Goal: Check status: Check status

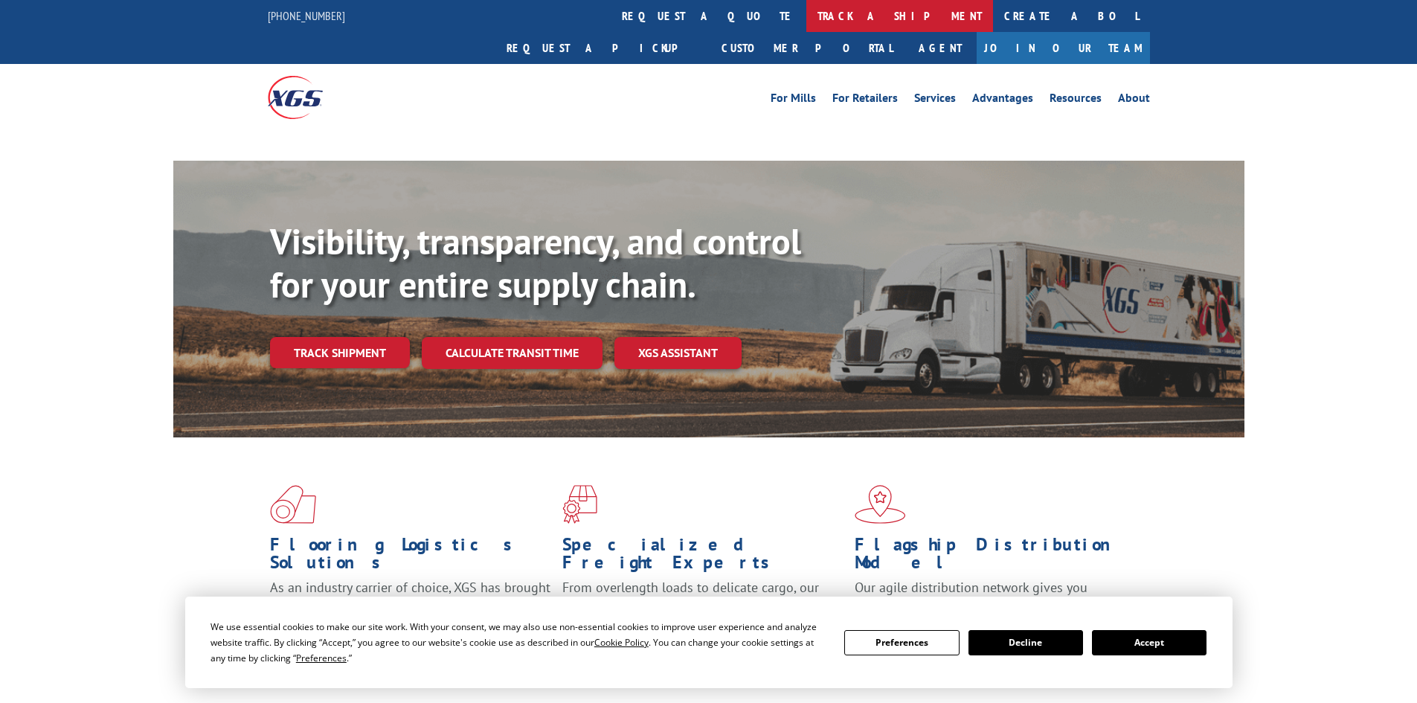
click at [806, 16] on link "track a shipment" at bounding box center [899, 16] width 187 height 32
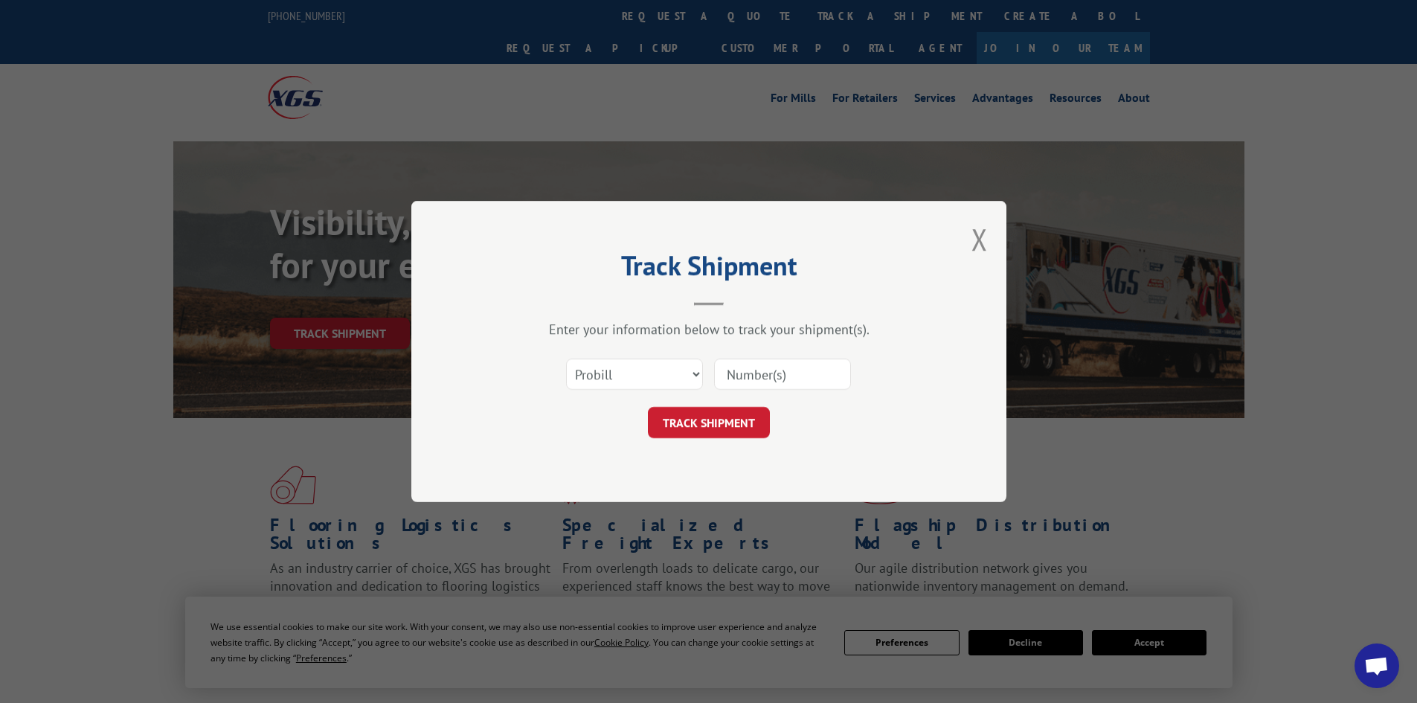
click at [635, 370] on select "Select category... Probill BOL PO" at bounding box center [634, 374] width 137 height 31
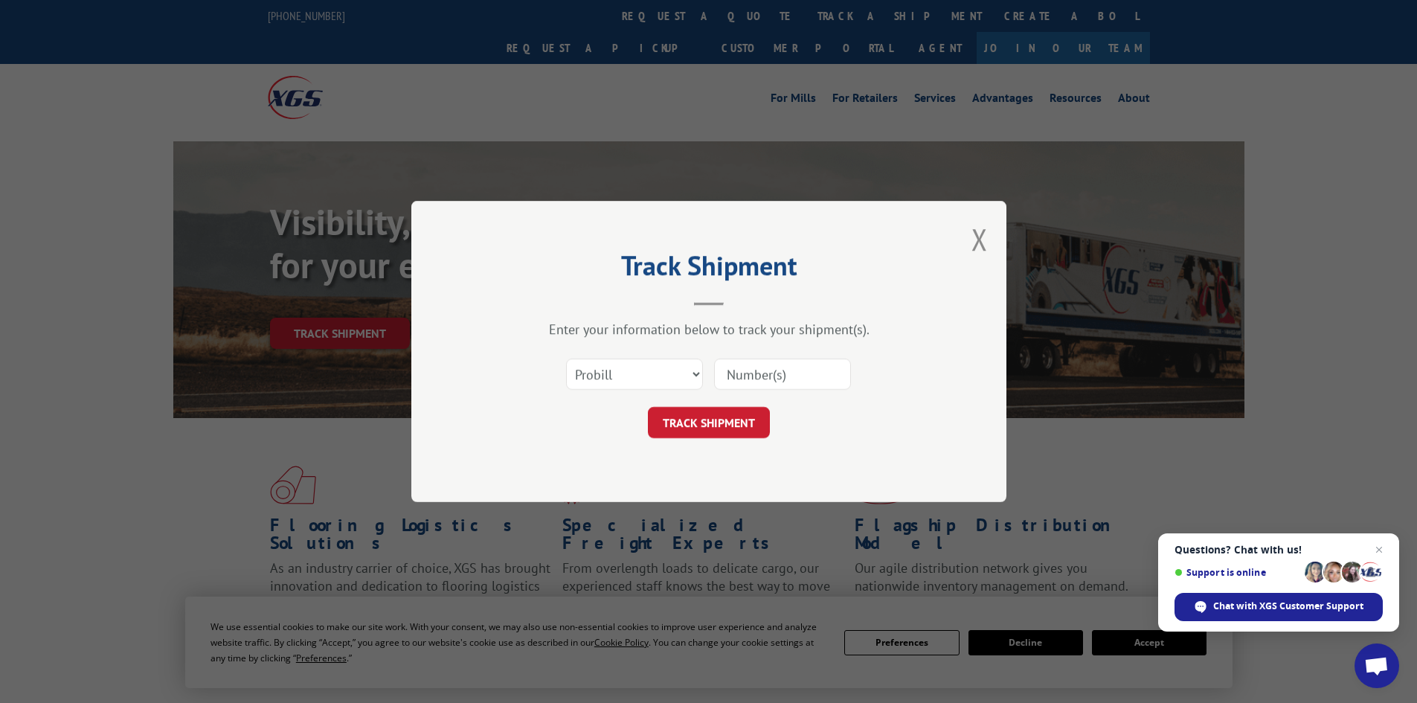
select select "po"
click at [566, 359] on select "Select category... Probill BOL PO" at bounding box center [634, 374] width 137 height 31
paste input "05549303"
type input "05549303"
click at [684, 423] on button "TRACK SHIPMENT" at bounding box center [709, 422] width 122 height 31
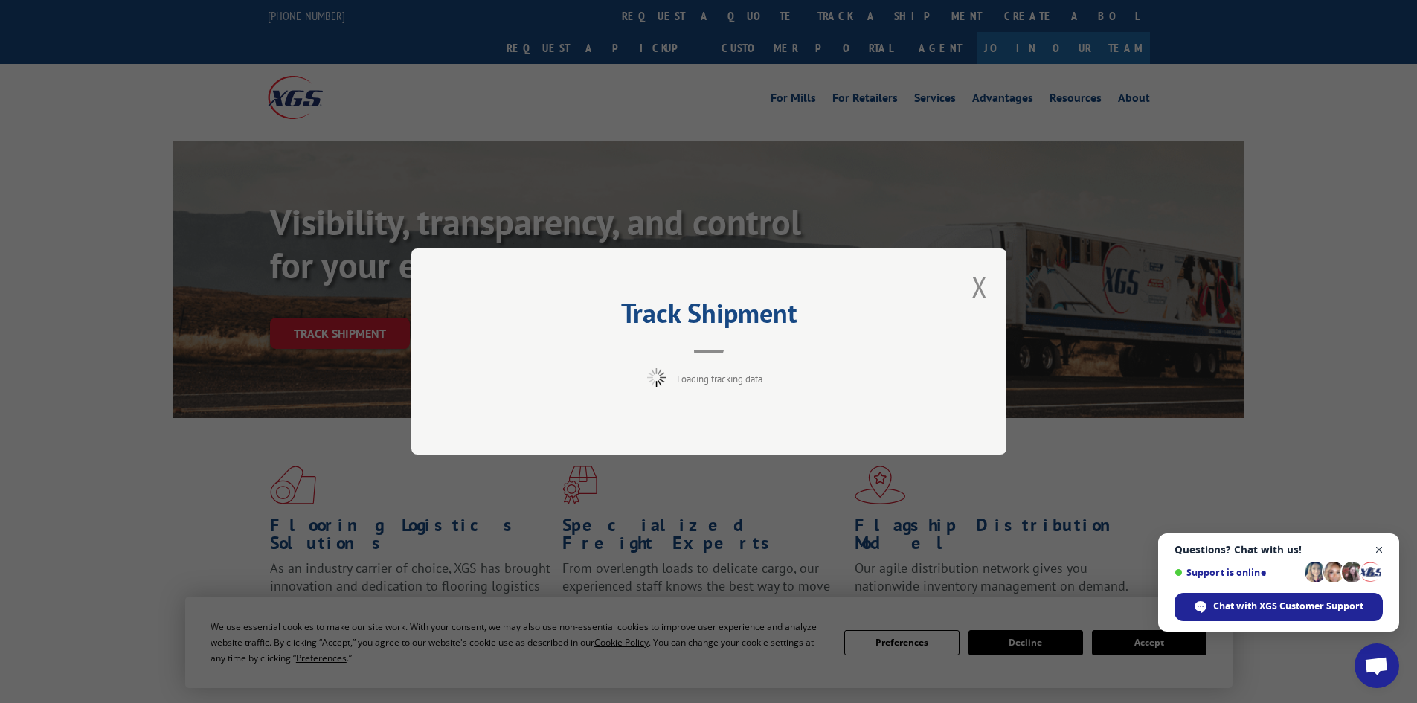
click at [1377, 549] on span "Close chat" at bounding box center [1379, 550] width 19 height 19
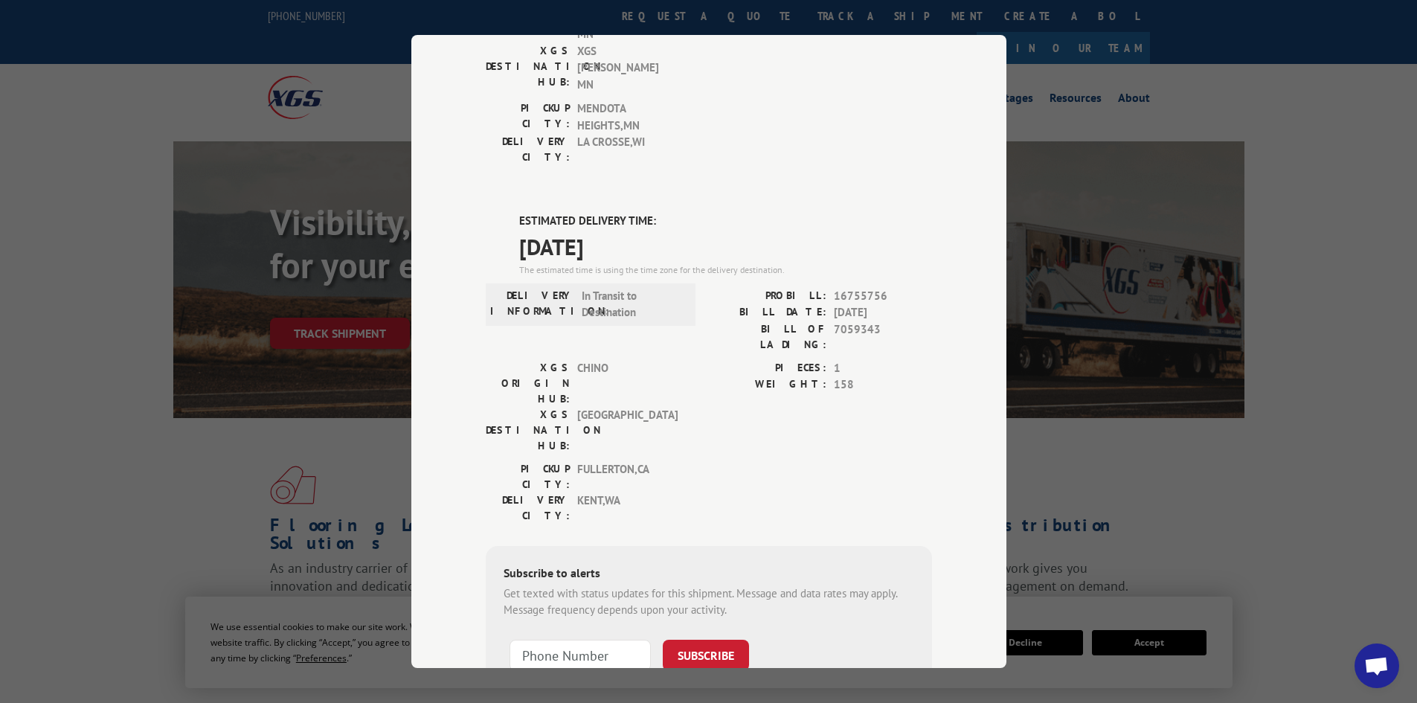
scroll to position [292, 0]
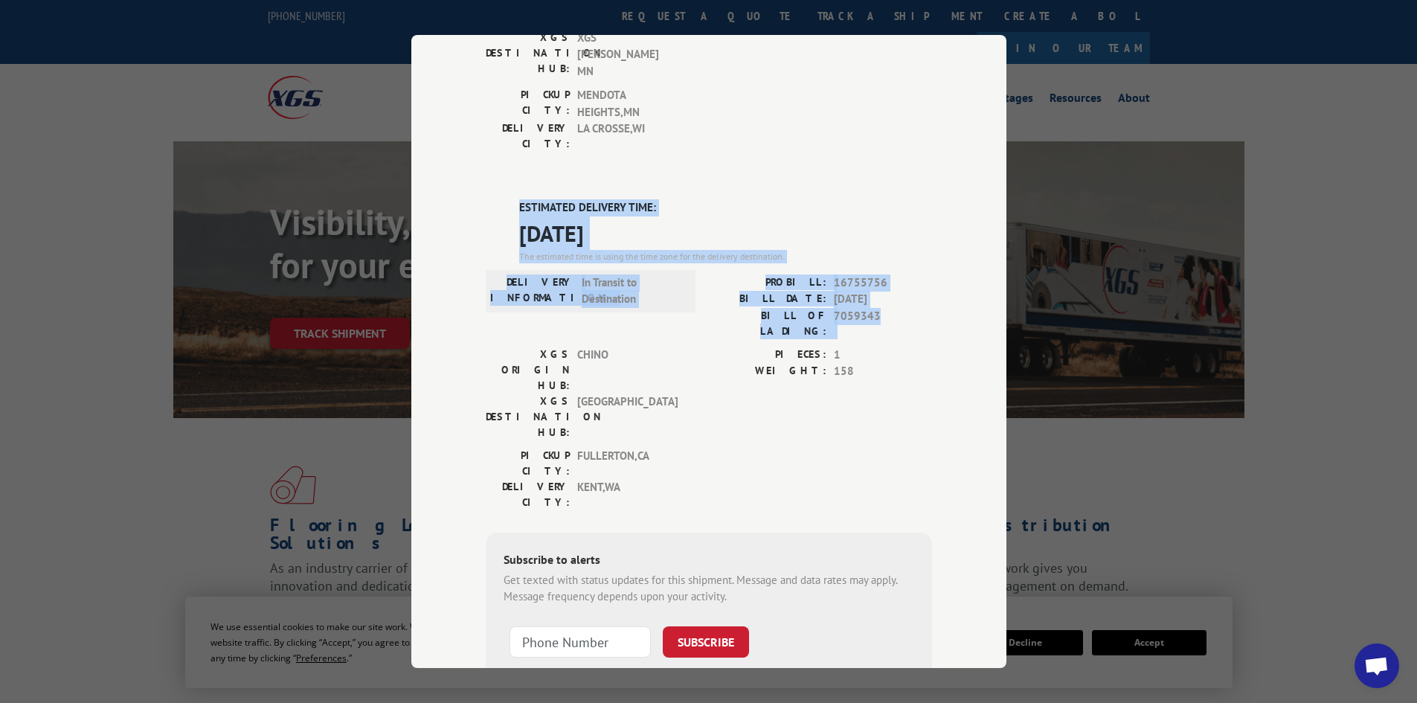
drag, startPoint x: 513, startPoint y: 126, endPoint x: 883, endPoint y: 243, distance: 387.7
click at [883, 243] on div "ESTIMATED DELIVERY TIME: [DATE] The estimated time is using the time zone for t…" at bounding box center [709, 466] width 446 height 535
copy div "ESTIMATED DELIVERY TIME: [DATE] The estimated time is using the time zone for t…"
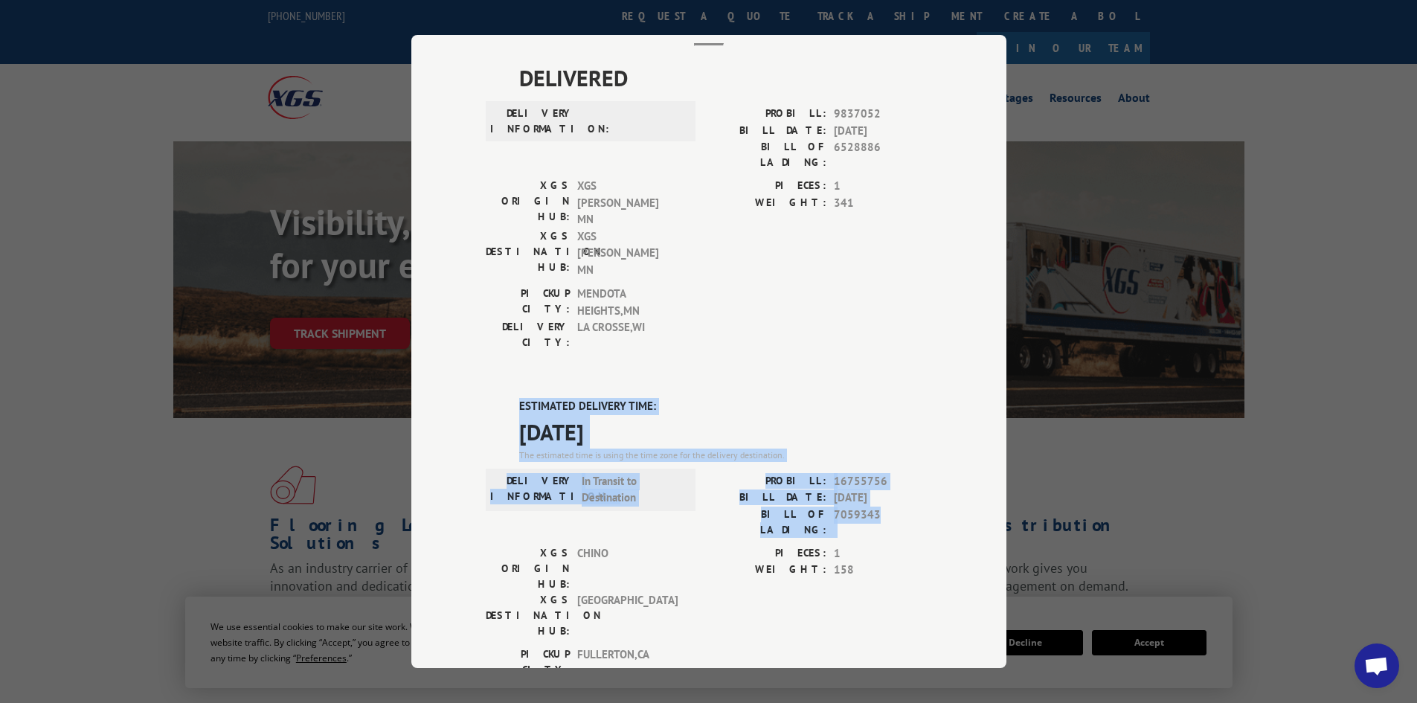
scroll to position [0, 0]
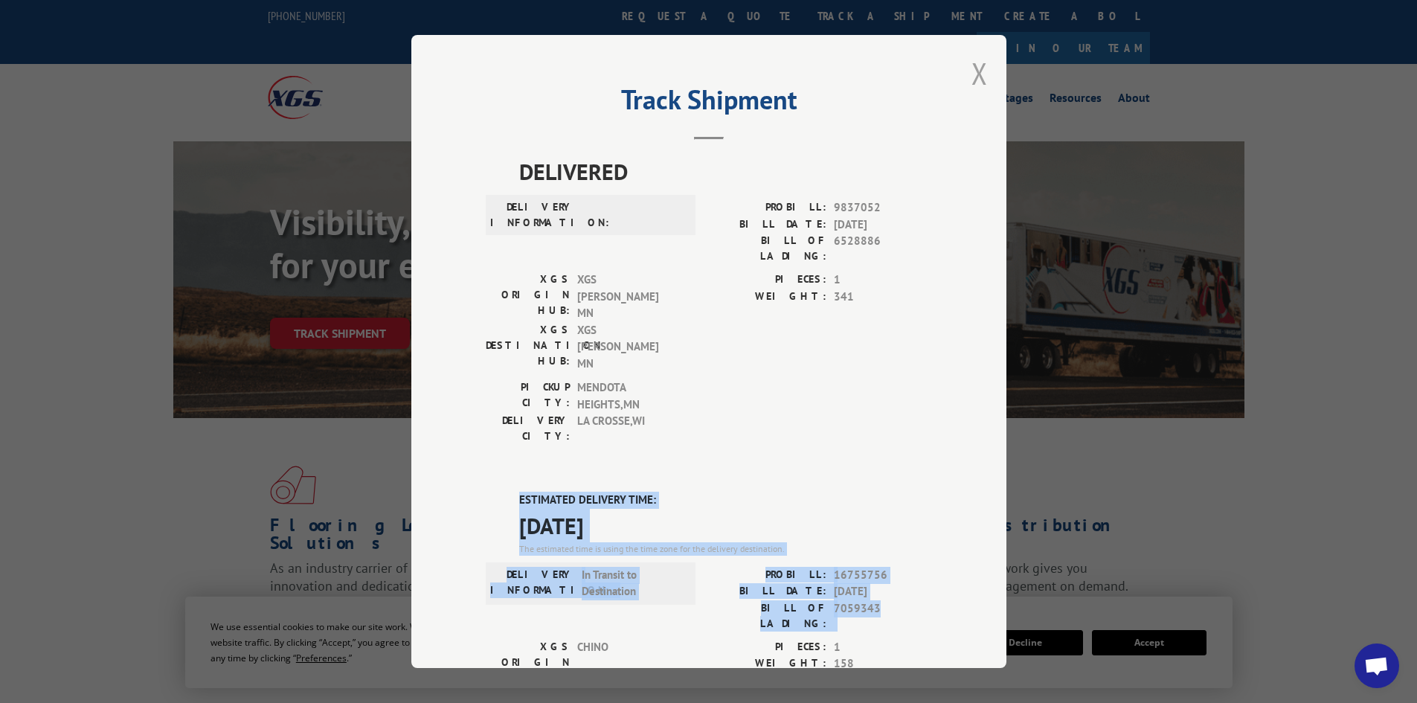
click at [975, 68] on button "Close modal" at bounding box center [980, 73] width 16 height 39
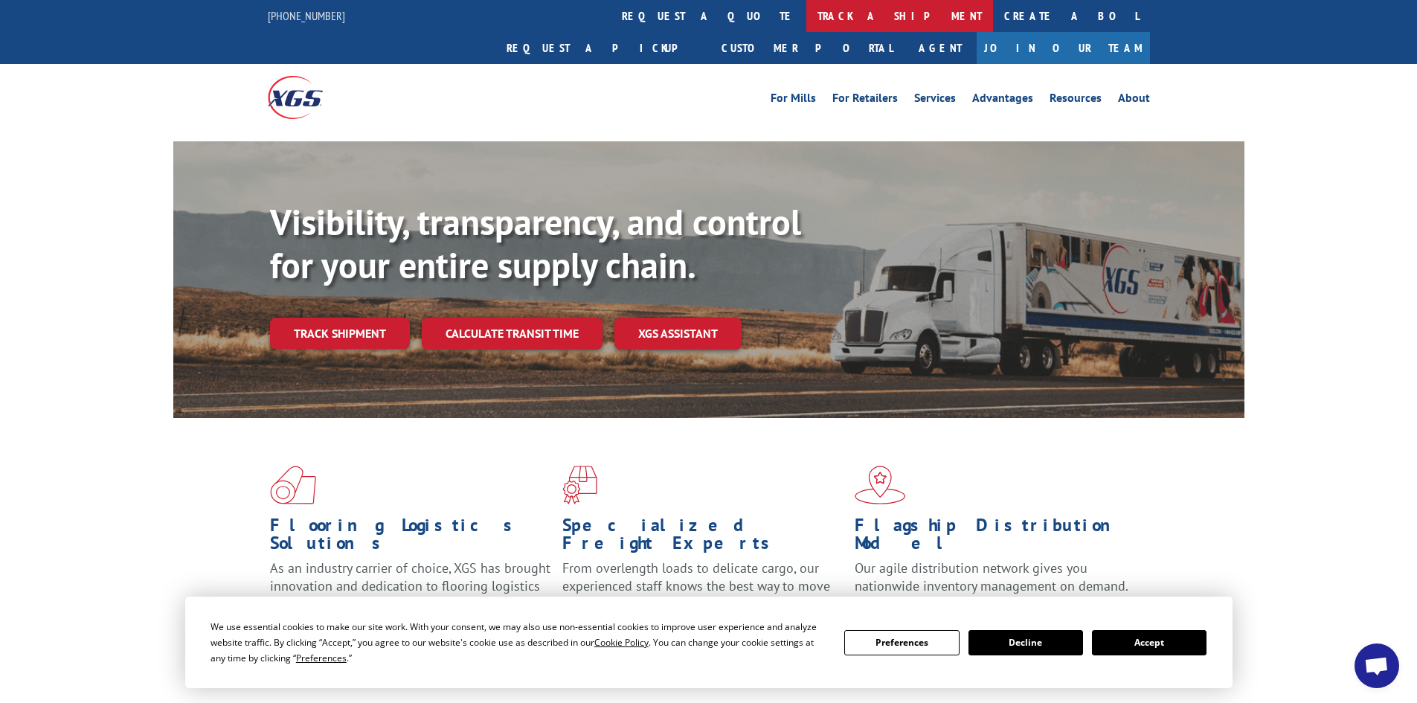
click at [806, 18] on link "track a shipment" at bounding box center [899, 16] width 187 height 32
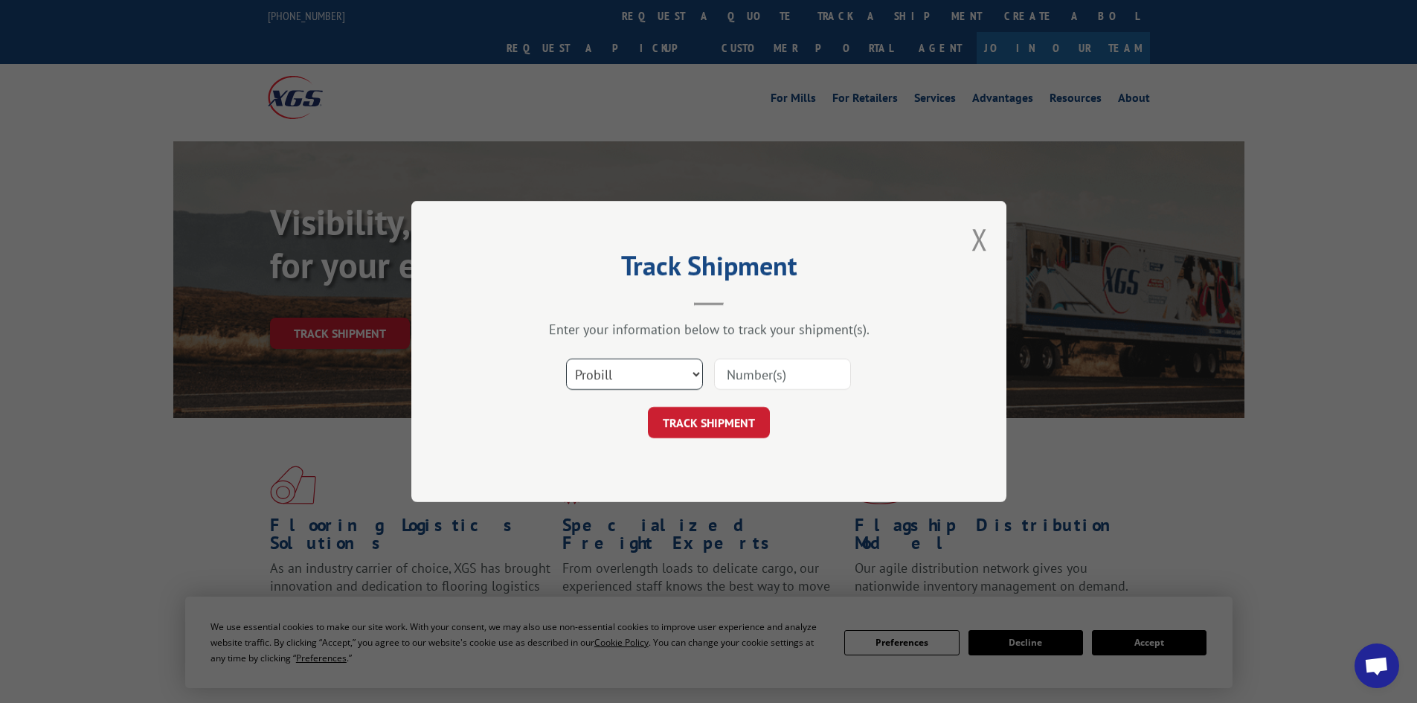
click at [638, 371] on select "Select category... Probill BOL PO" at bounding box center [634, 374] width 137 height 31
select select "po"
click at [566, 359] on select "Select category... Probill BOL PO" at bounding box center [634, 374] width 137 height 31
click at [749, 375] on input at bounding box center [782, 374] width 137 height 31
paste input "05549224"
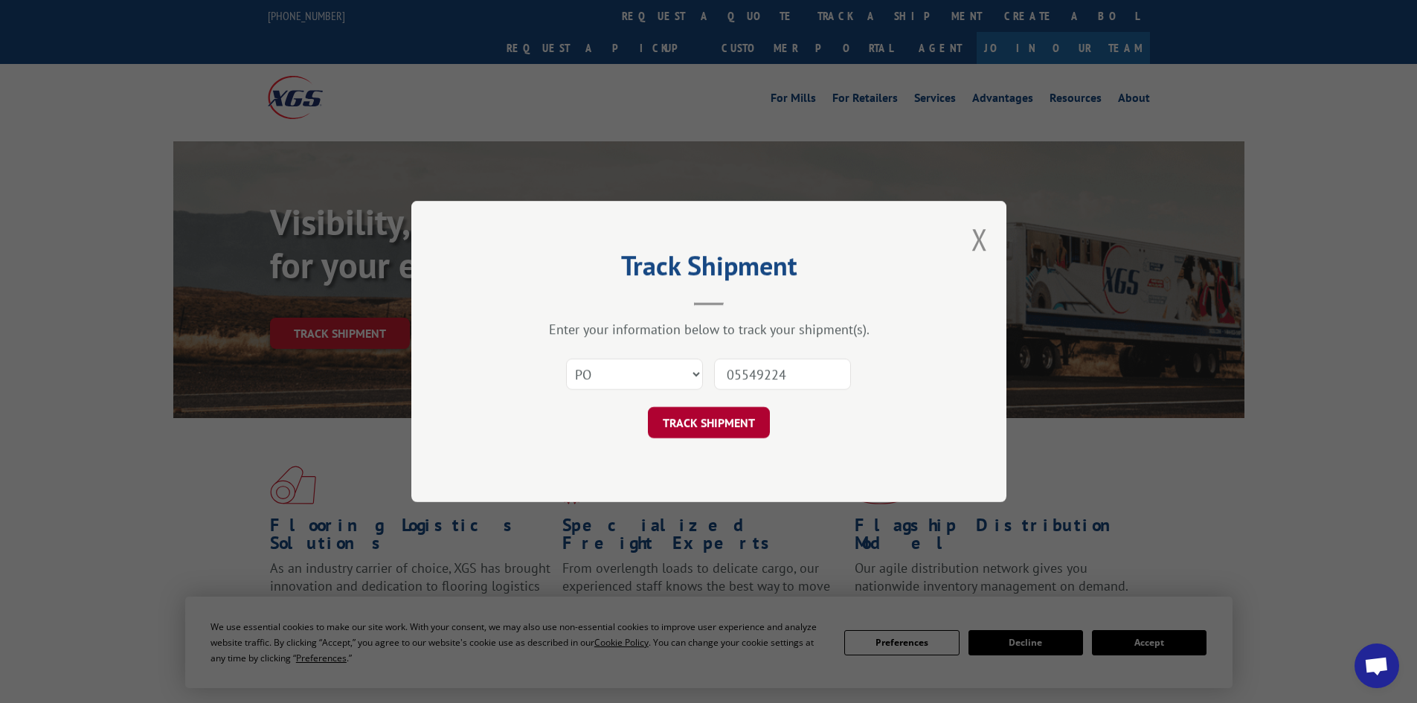
type input "05549224"
click at [682, 419] on button "TRACK SHIPMENT" at bounding box center [709, 422] width 122 height 31
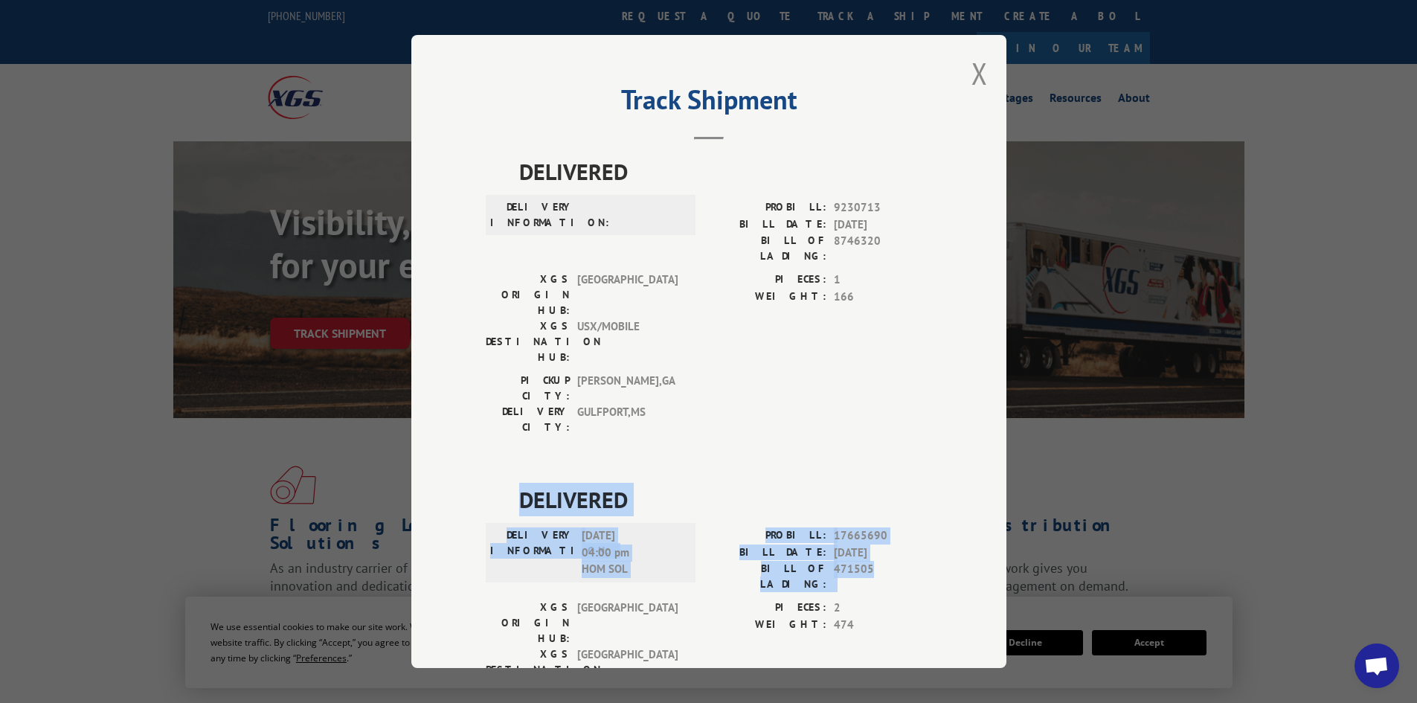
drag, startPoint x: 516, startPoint y: 407, endPoint x: 833, endPoint y: 468, distance: 323.4
click at [883, 483] on div "DELIVERED DELIVERY INFORMATION: [DATE] 04:00 pm HOM SOL PROBILL: 17665690 BILL …" at bounding box center [709, 627] width 446 height 288
copy div "DELIVERED DELIVERY INFORMATION: [DATE] 04:00 pm HOM SOL PROBILL: 17665690 BILL …"
